Goal: Task Accomplishment & Management: Manage account settings

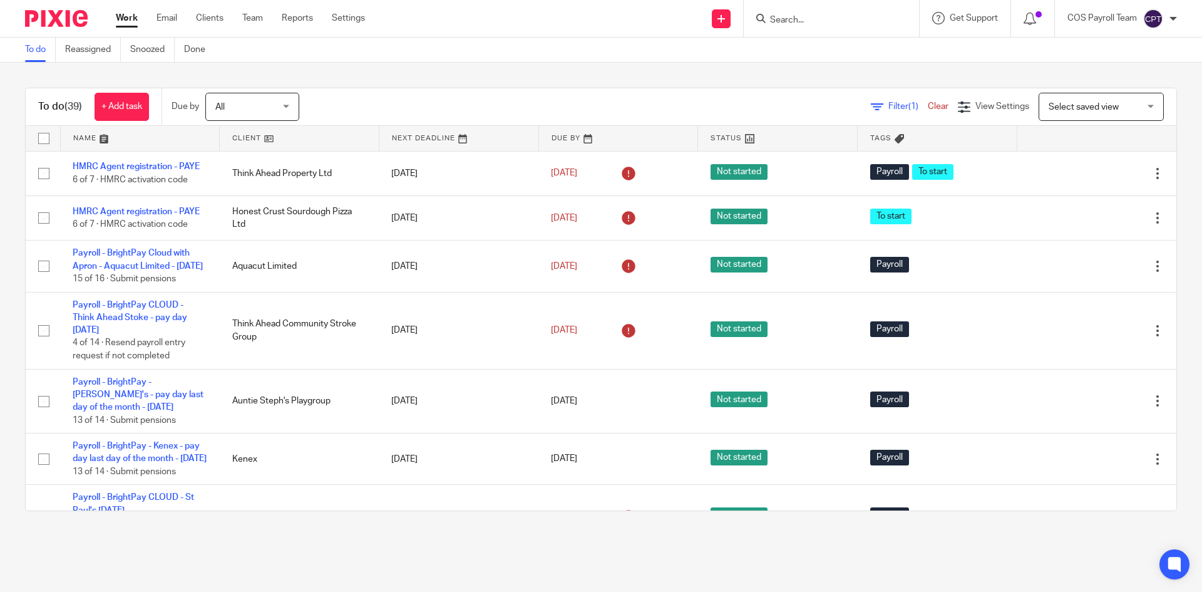
click at [1137, 19] on div "COS Payroll Team" at bounding box center [1122, 19] width 110 height 20
click at [1121, 83] on span "Logout" at bounding box center [1119, 87] width 28 height 9
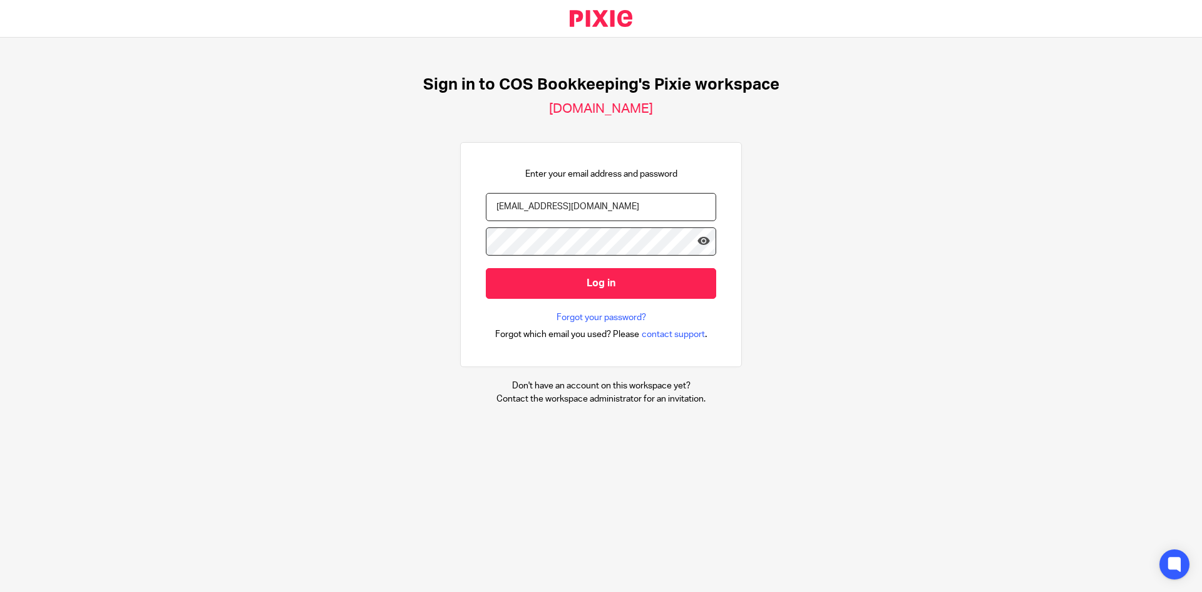
click at [633, 198] on input "payroll@cosbookkeeping.co.uk" at bounding box center [601, 207] width 230 height 28
type input "linda.parker@cosbookkeeping.co.uk"
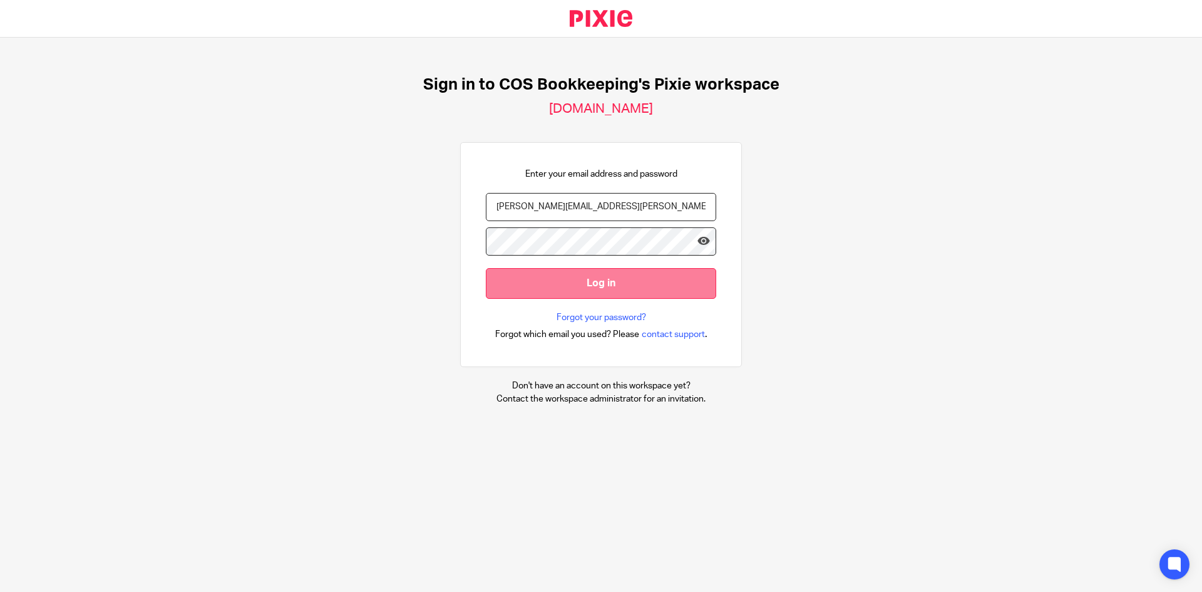
click at [593, 284] on input "Log in" at bounding box center [601, 283] width 230 height 31
